Goal: Information Seeking & Learning: Understand process/instructions

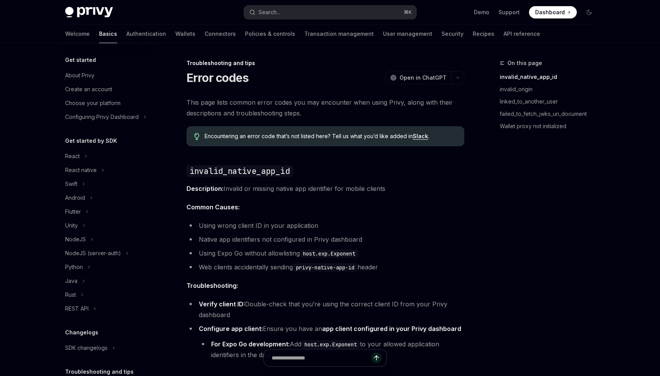
click at [275, 11] on div "Search..." at bounding box center [270, 12] width 22 height 9
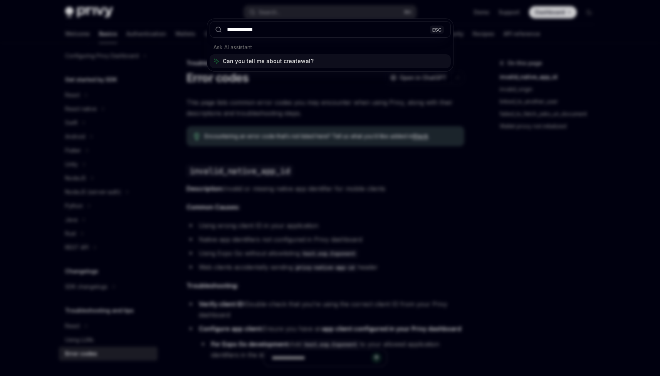
type input "**********"
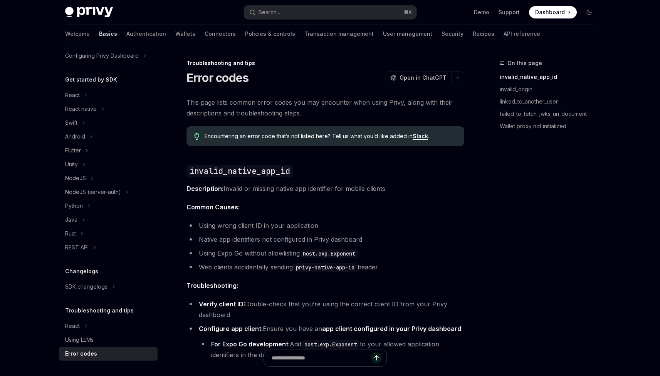
scroll to position [43, 0]
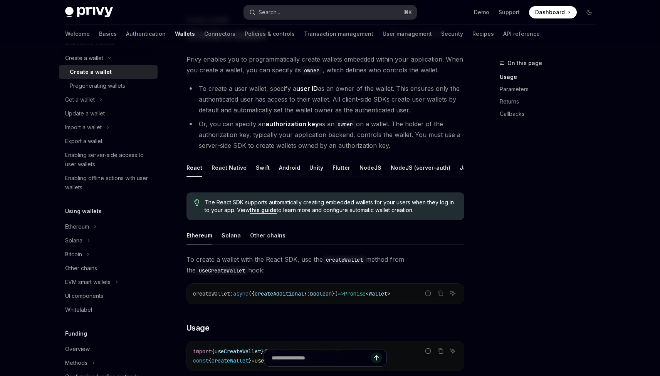
click at [278, 12] on div "Search..." at bounding box center [270, 12] width 22 height 9
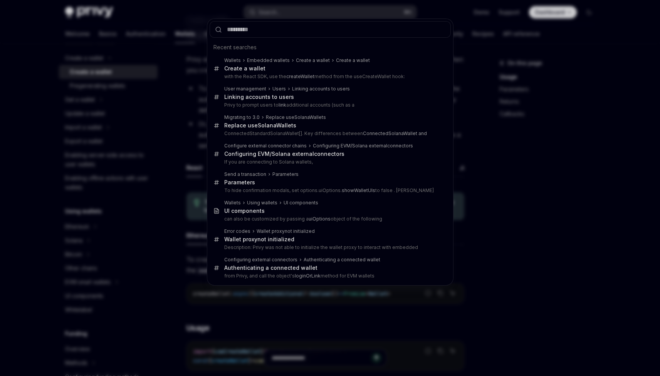
click at [120, 64] on div "Recent searches Wallets Embedded wallets Create a wallet Create a wallet Create…" at bounding box center [330, 188] width 660 height 376
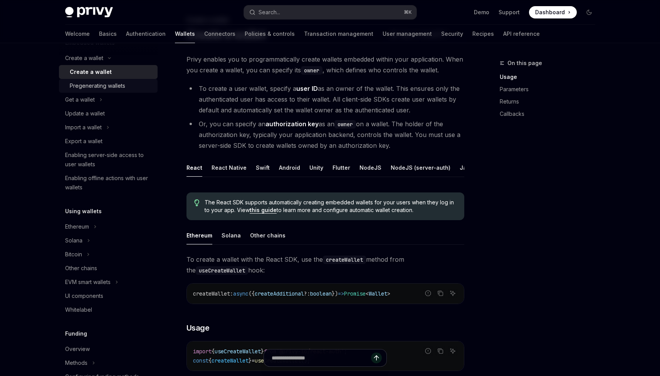
click at [113, 80] on link "Pregenerating wallets" at bounding box center [108, 86] width 99 height 14
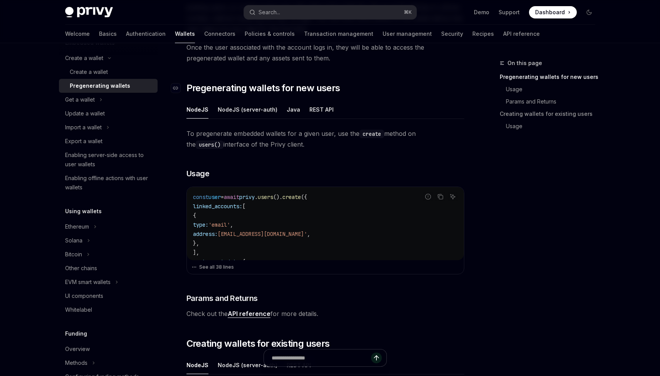
scroll to position [114, 0]
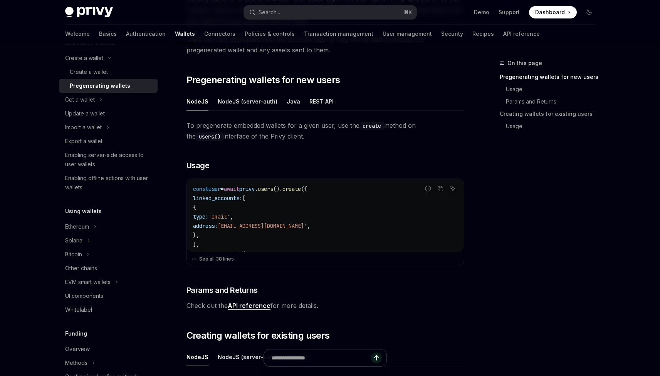
click at [273, 188] on span "users" at bounding box center [265, 189] width 15 height 7
drag, startPoint x: 286, startPoint y: 188, endPoint x: 287, endPoint y: 203, distance: 15.0
click at [287, 202] on code "const user = await privy . users (). create ({ linked_accounts: [ { type: 'emai…" at bounding box center [325, 360] width 265 height 351
click at [287, 203] on code "const user = await privy . users (). create ({ linked_accounts: [ { type: 'emai…" at bounding box center [325, 360] width 265 height 351
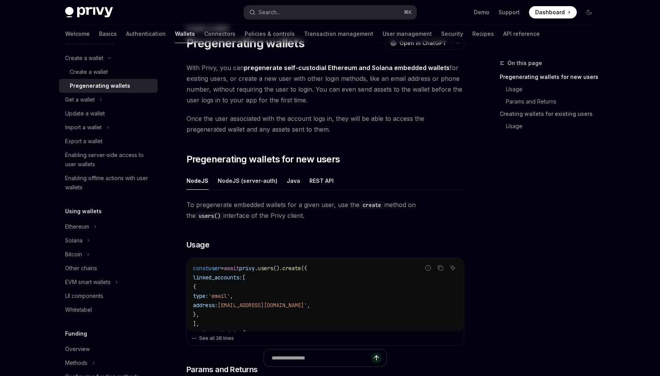
scroll to position [0, 0]
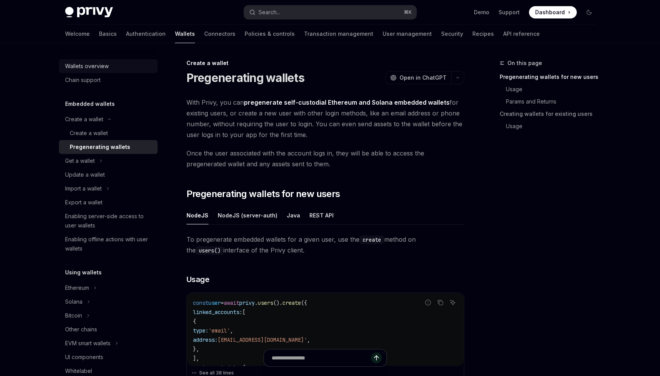
click at [126, 62] on div "Wallets overview" at bounding box center [109, 66] width 88 height 9
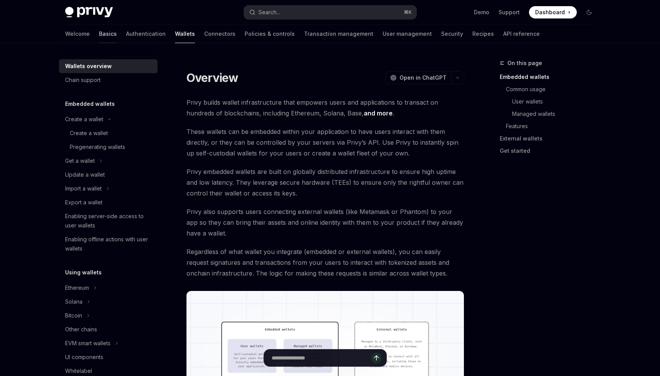
click at [99, 34] on link "Basics" at bounding box center [108, 34] width 18 height 18
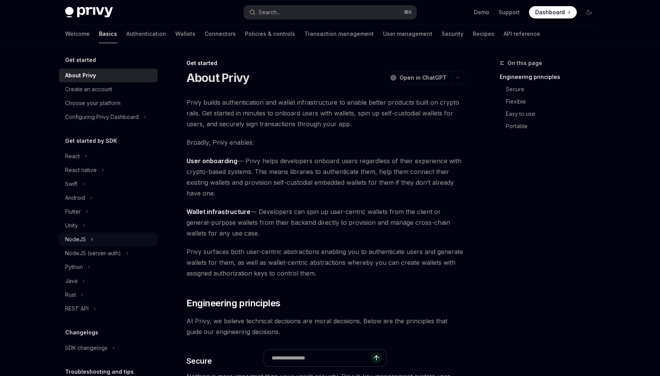
click at [91, 242] on icon "Toggle NodeJS section" at bounding box center [92, 239] width 3 height 9
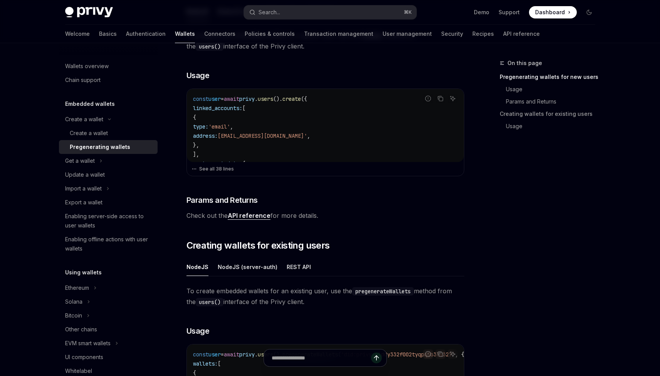
scroll to position [0, 7]
click at [256, 217] on link "API reference" at bounding box center [249, 216] width 43 height 8
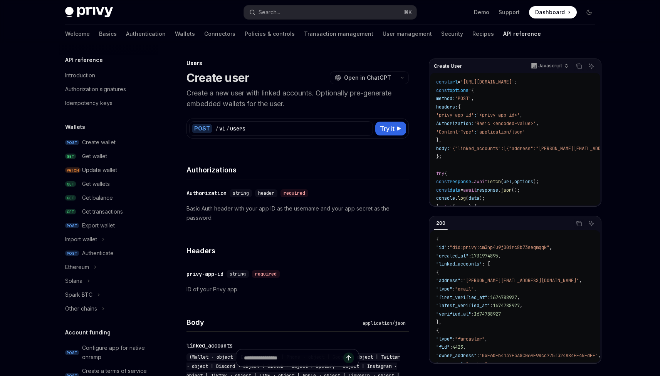
scroll to position [434, 0]
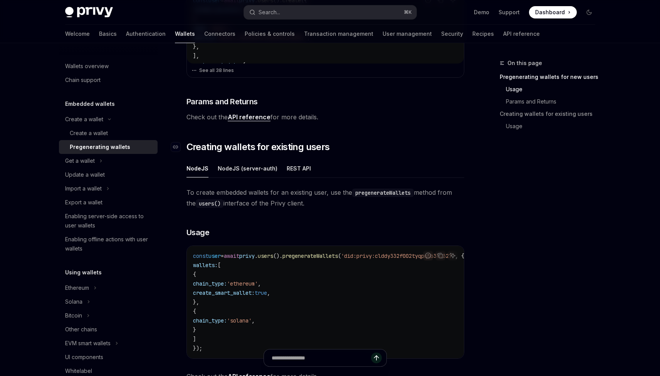
scroll to position [324, 0]
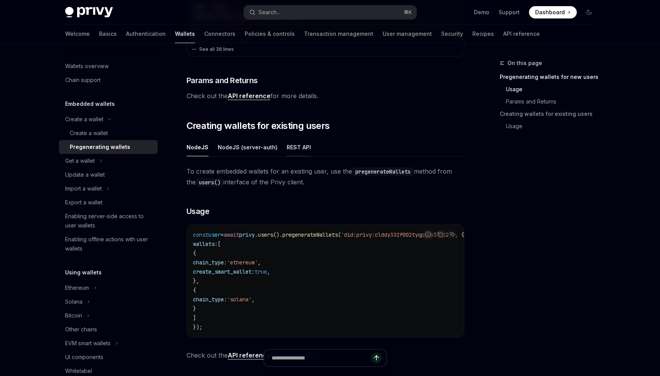
click at [293, 145] on div "REST API" at bounding box center [299, 147] width 24 height 18
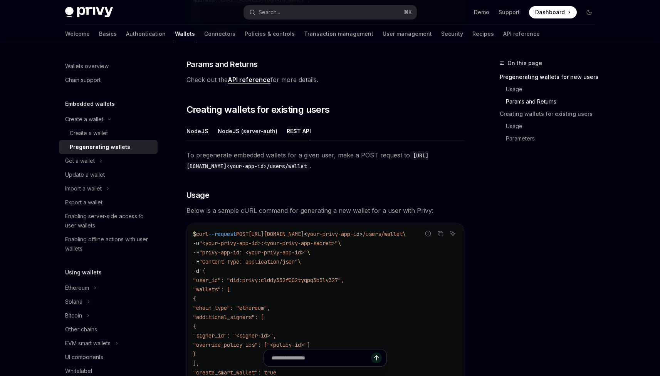
scroll to position [339, 0]
click at [252, 83] on link "API reference" at bounding box center [249, 81] width 43 height 8
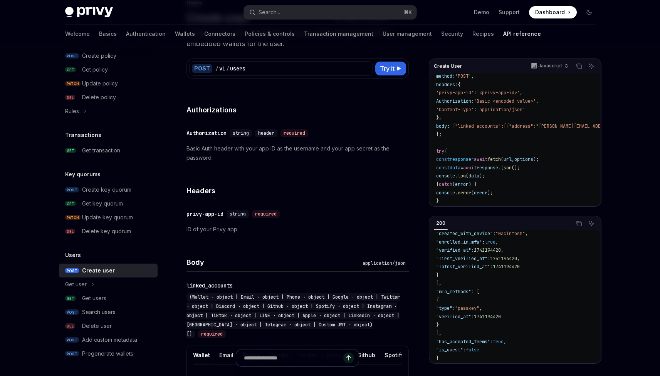
scroll to position [71, 0]
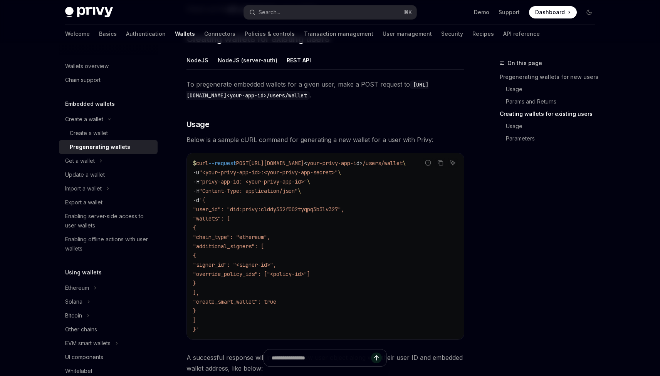
scroll to position [412, 0]
type textarea "*"
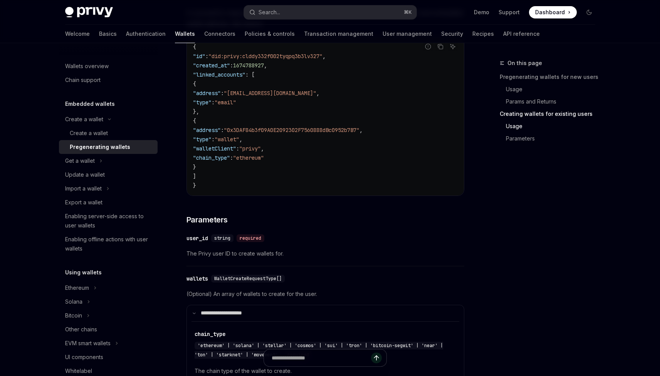
scroll to position [754, 0]
